Goal: Navigation & Orientation: Find specific page/section

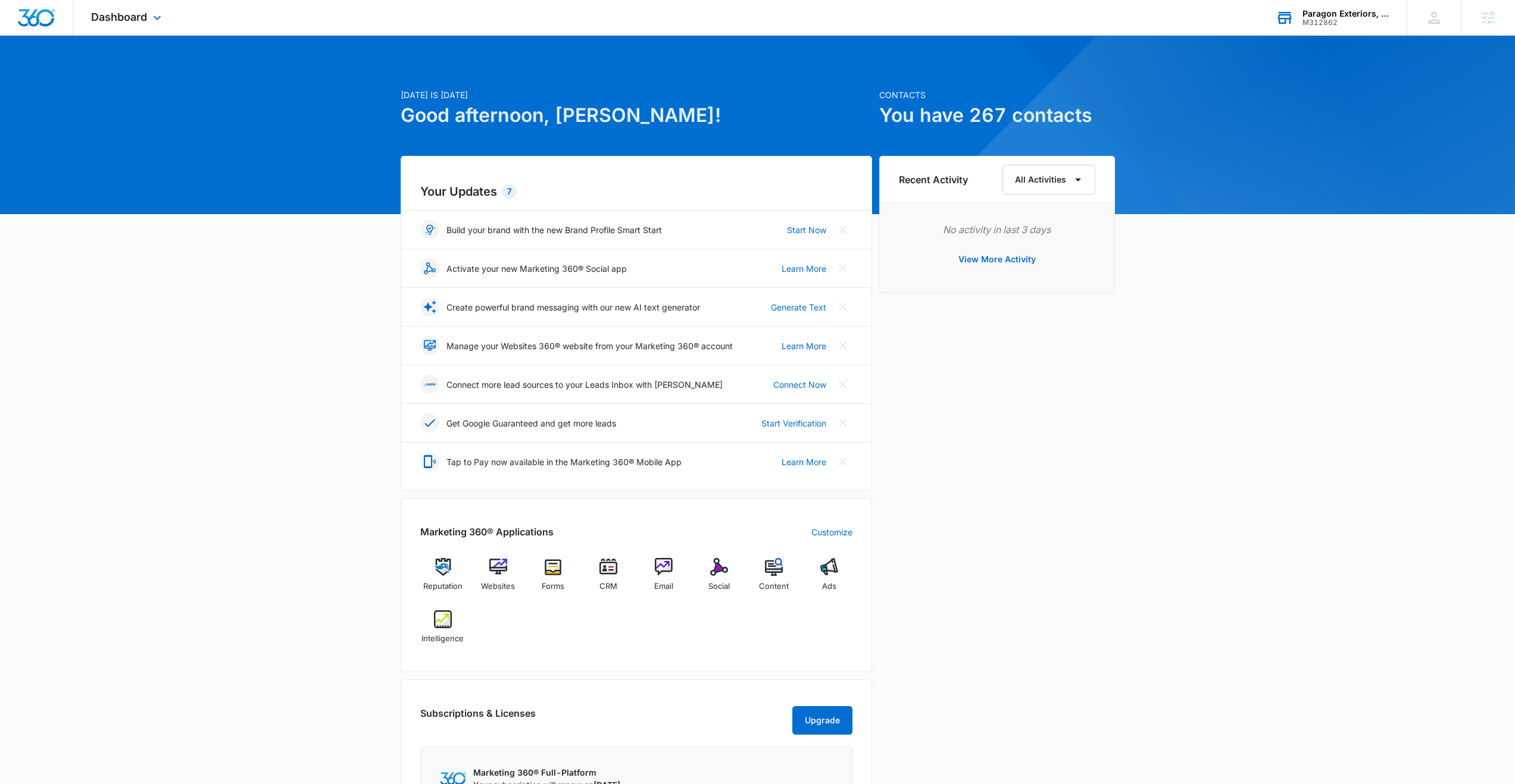
click at [1326, 16] on div "Paragon Exteriors, LLC" at bounding box center [1345, 14] width 87 height 9
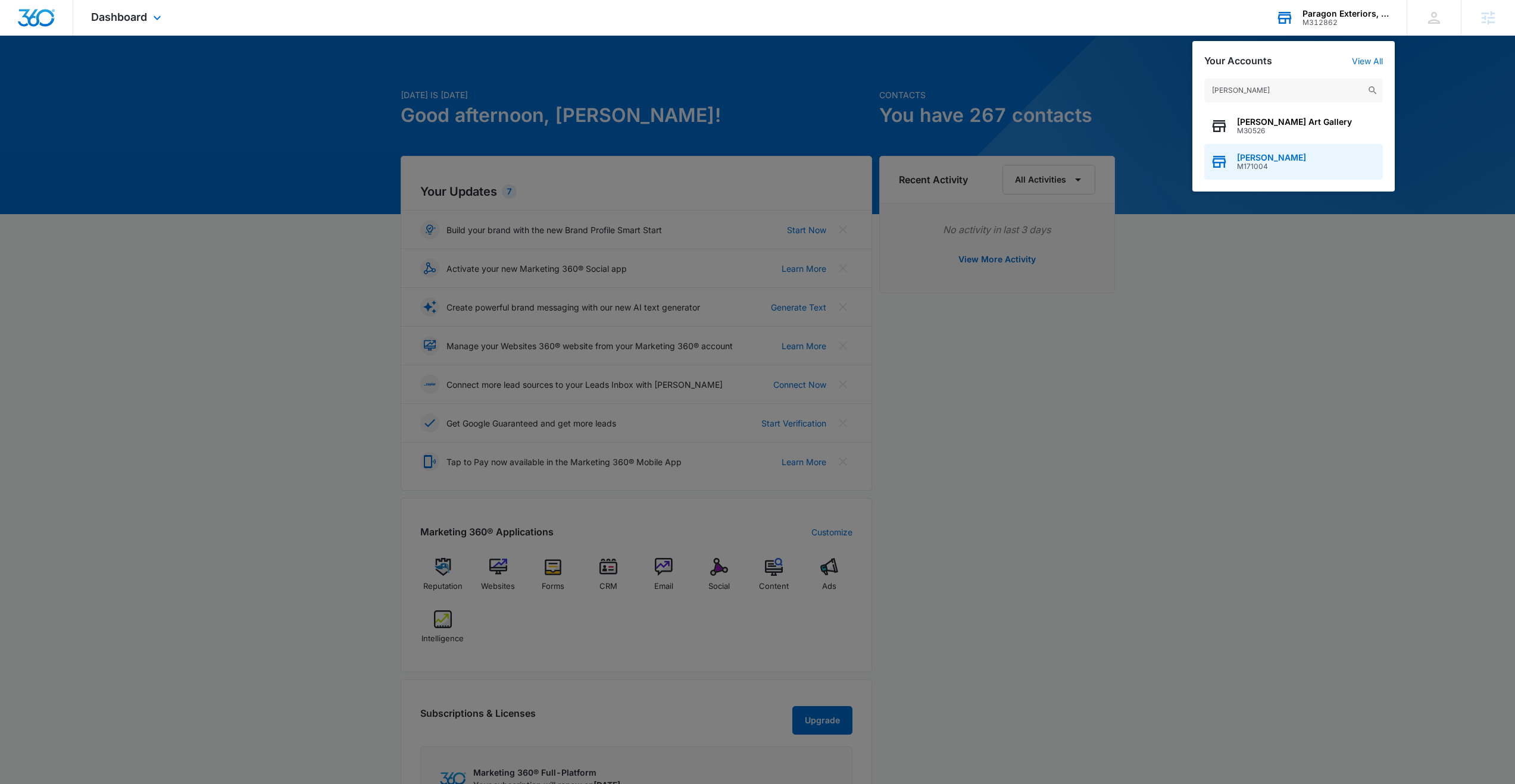
type input "[PERSON_NAME]"
click at [1286, 164] on span "M171004" at bounding box center [1271, 167] width 69 height 9
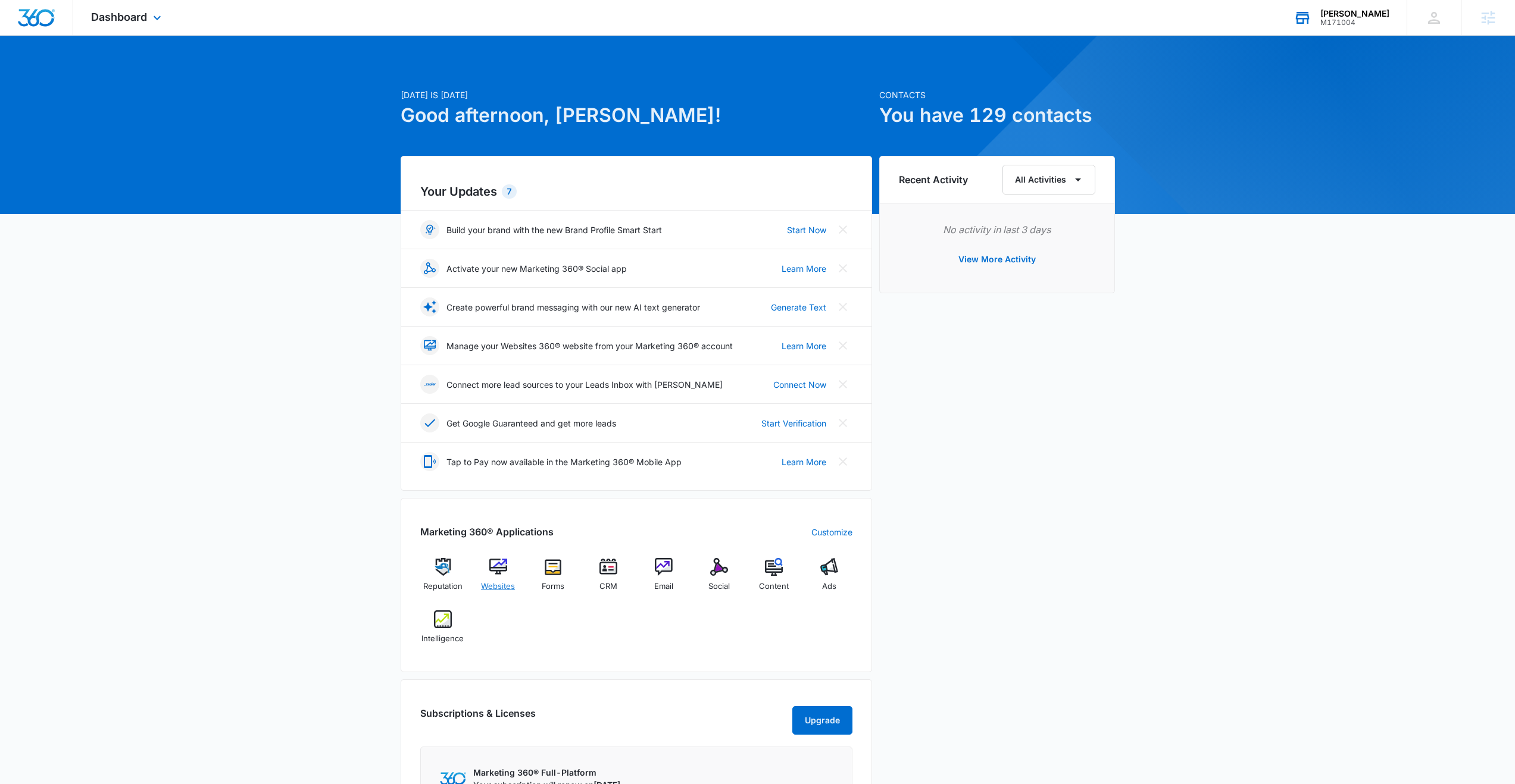
click at [499, 568] on img at bounding box center [498, 567] width 18 height 18
click at [1379, 9] on div "Nader Hasan" at bounding box center [1354, 14] width 69 height 9
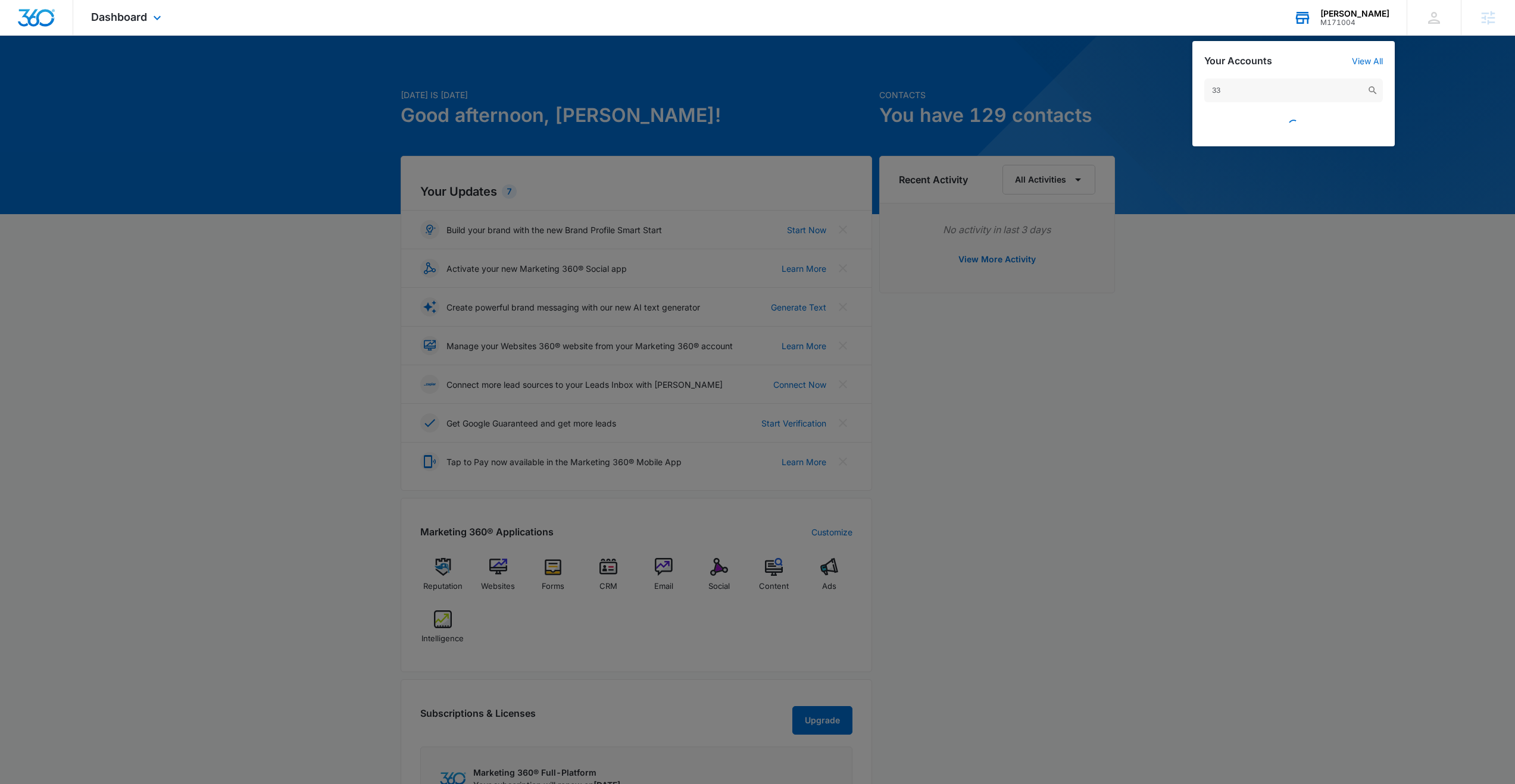
type input "3"
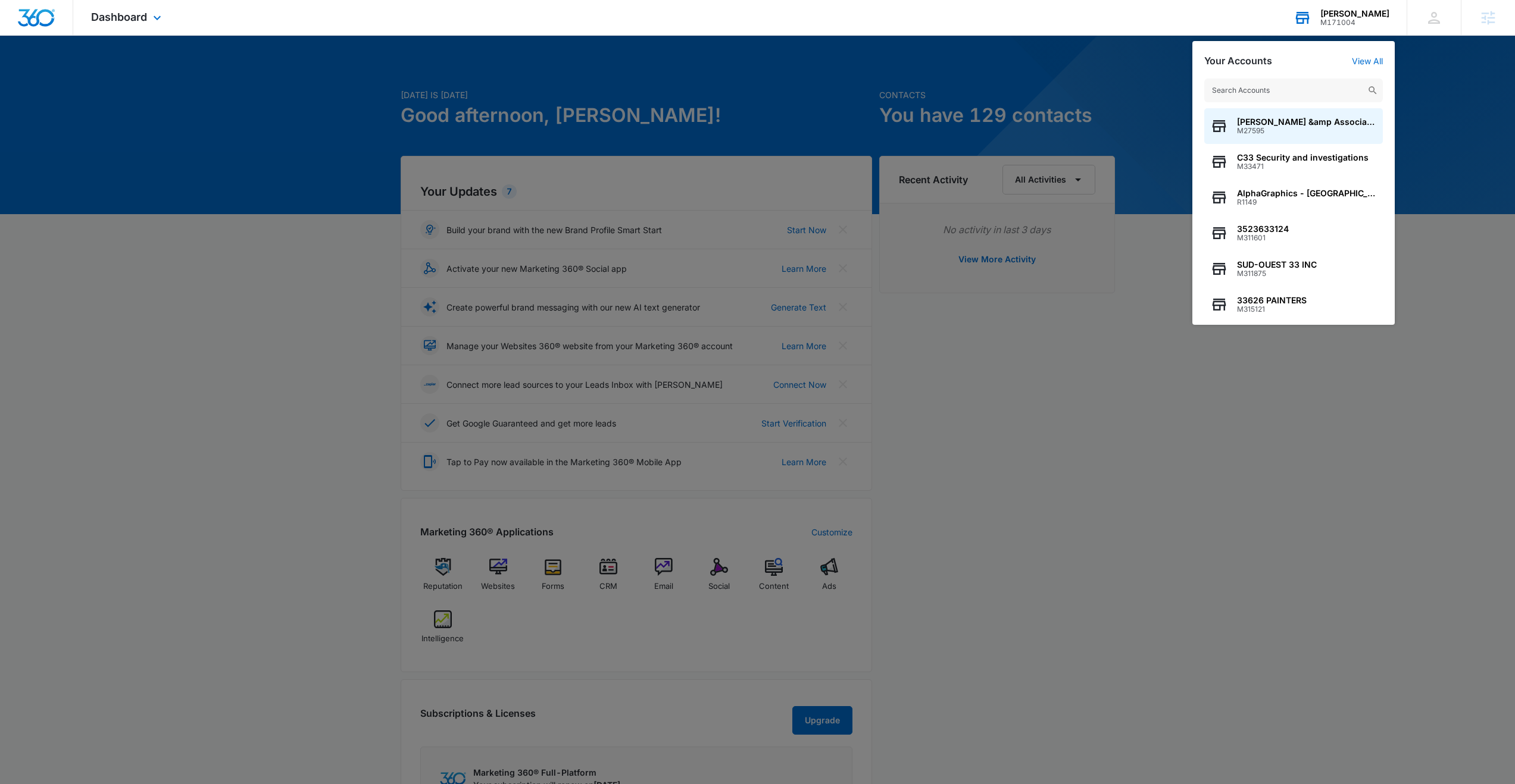
type input ","
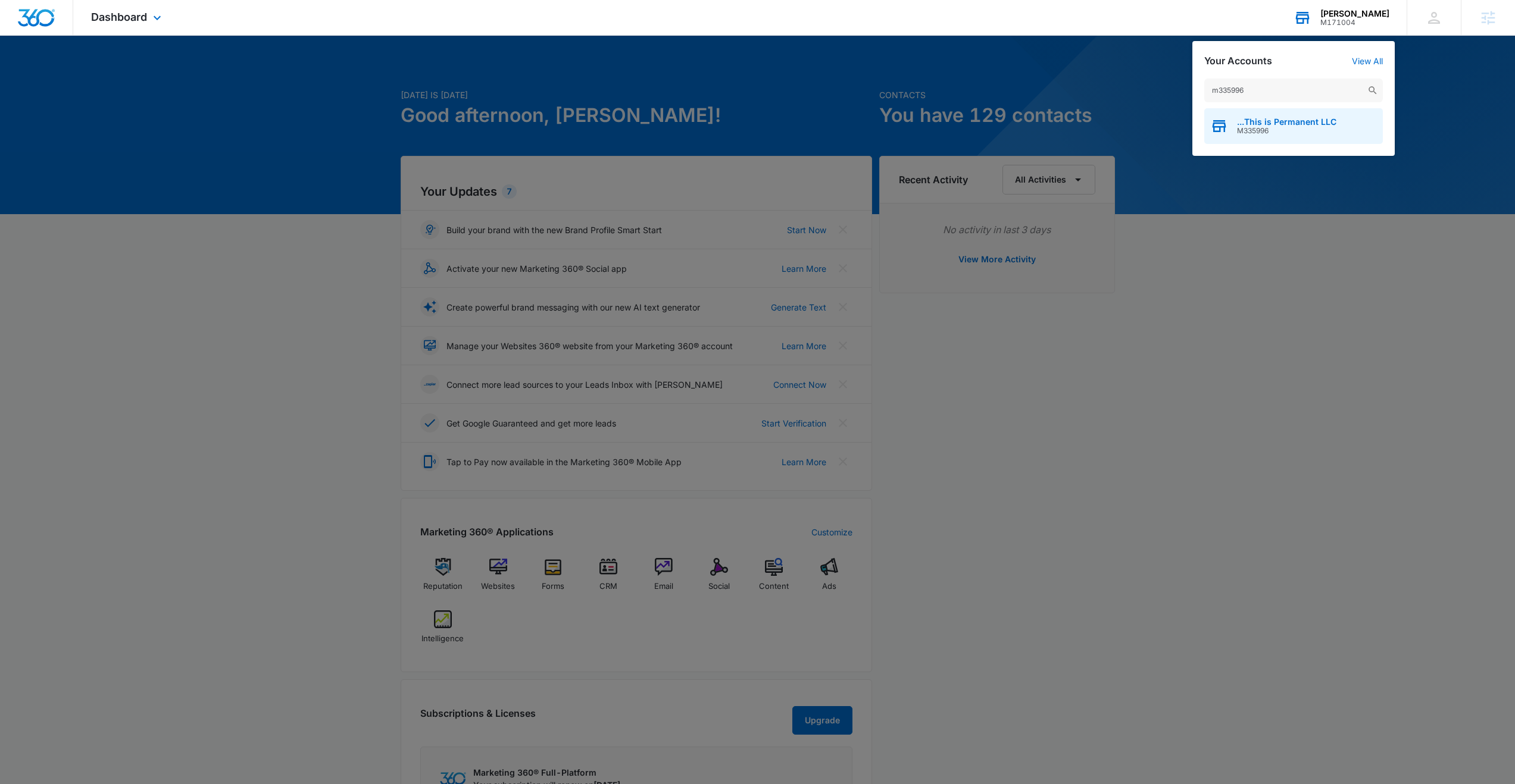
type input "m335996"
click at [1284, 135] on div "...This is Permanent LLC M335996" at bounding box center [1293, 126] width 179 height 36
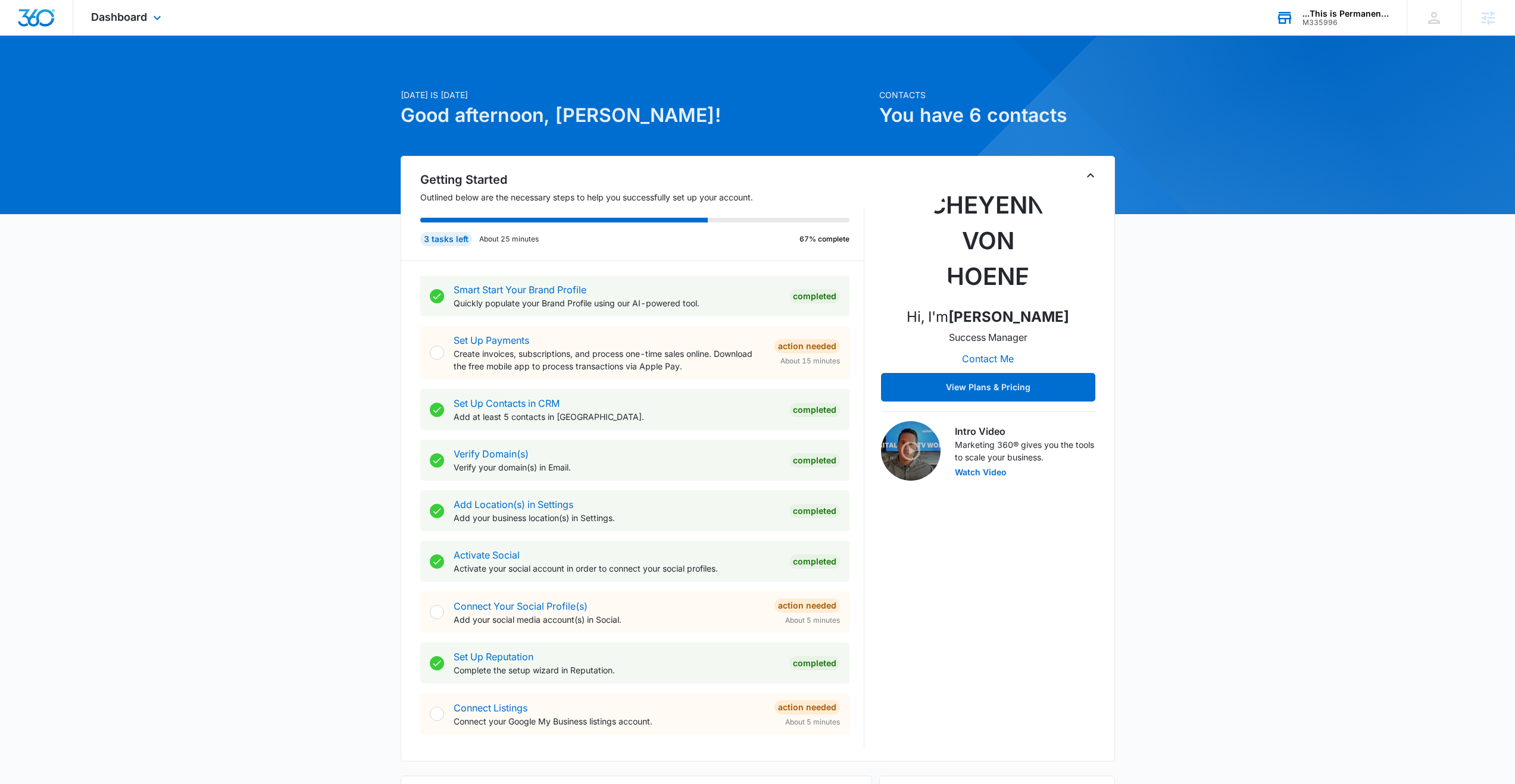
click at [150, 18] on div "Dashboard Apps Reputation Websites Forms CRM Email Social Content Ads Intellige…" at bounding box center [127, 17] width 109 height 35
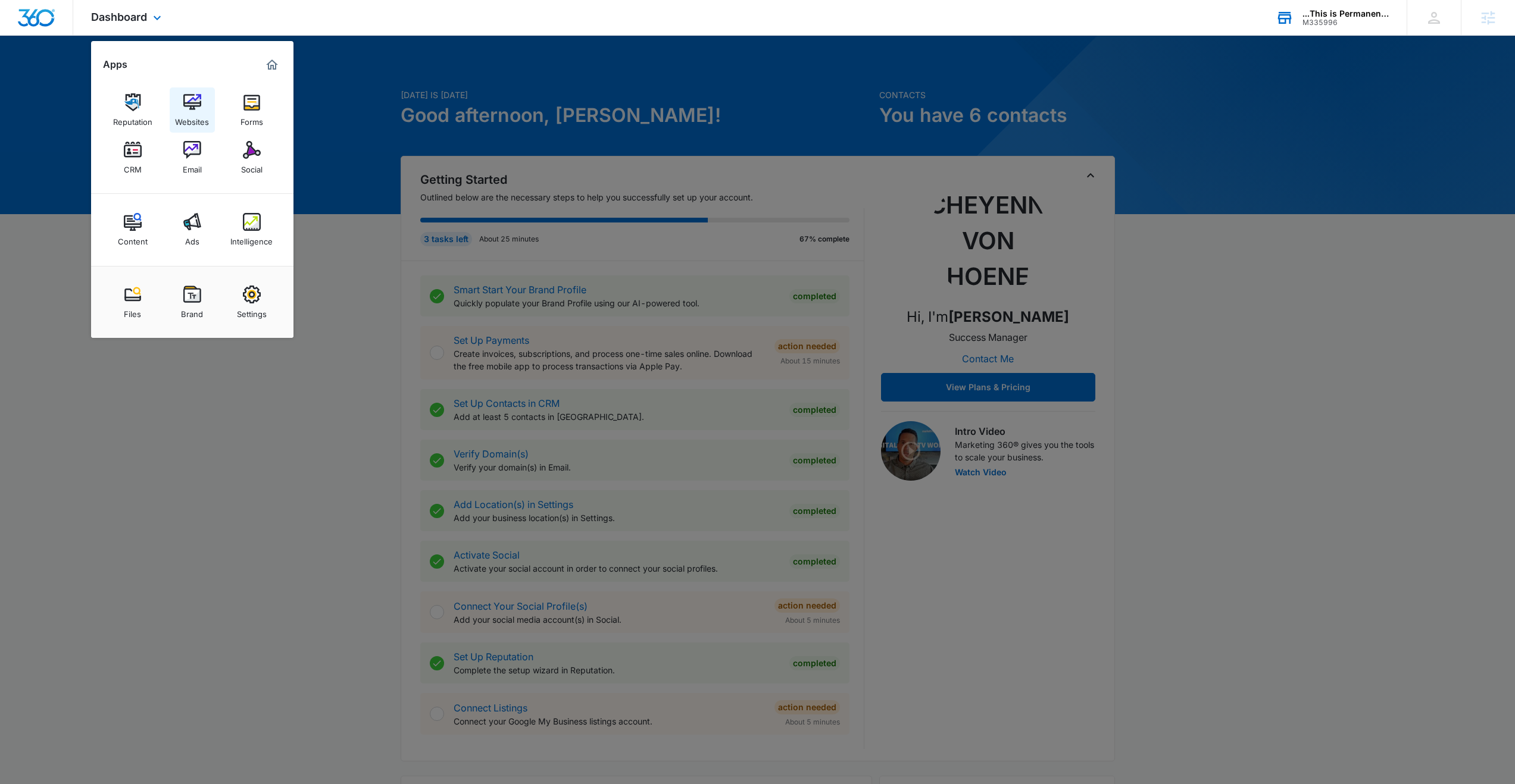
click at [194, 107] on img at bounding box center [192, 102] width 18 height 18
